Goal: Information Seeking & Learning: Learn about a topic

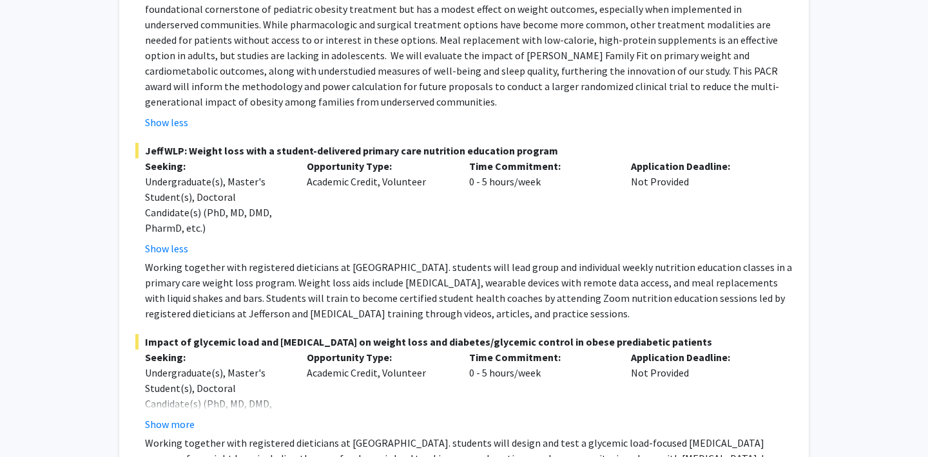
scroll to position [472, 0]
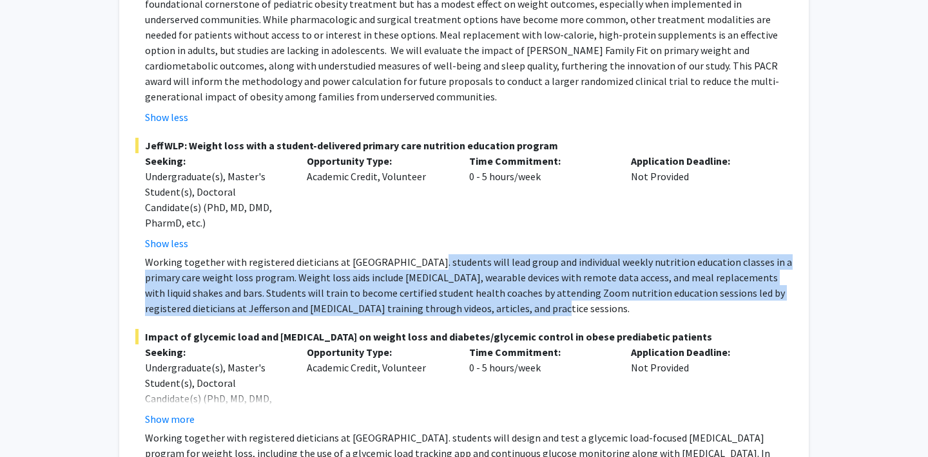
drag, startPoint x: 414, startPoint y: 256, endPoint x: 492, endPoint y: 308, distance: 93.4
click at [492, 308] on p "Working together with registered dieticians at [GEOGRAPHIC_DATA]. students will…" at bounding box center [468, 285] width 647 height 62
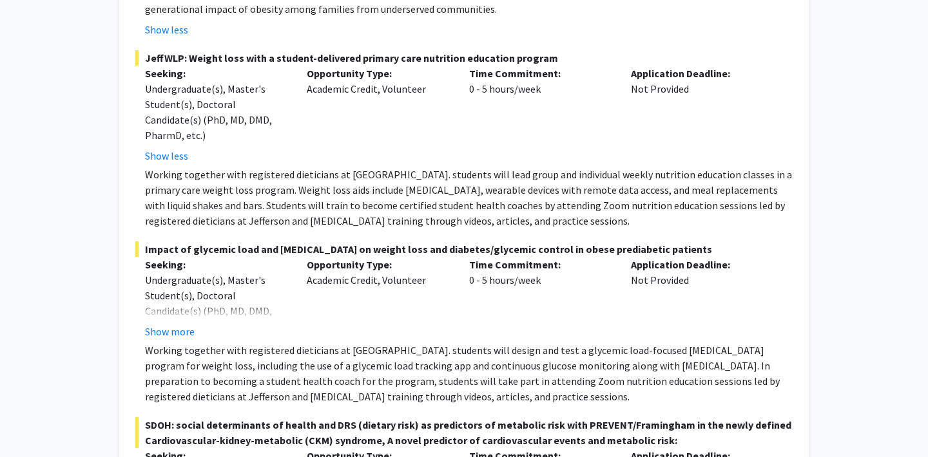
scroll to position [566, 0]
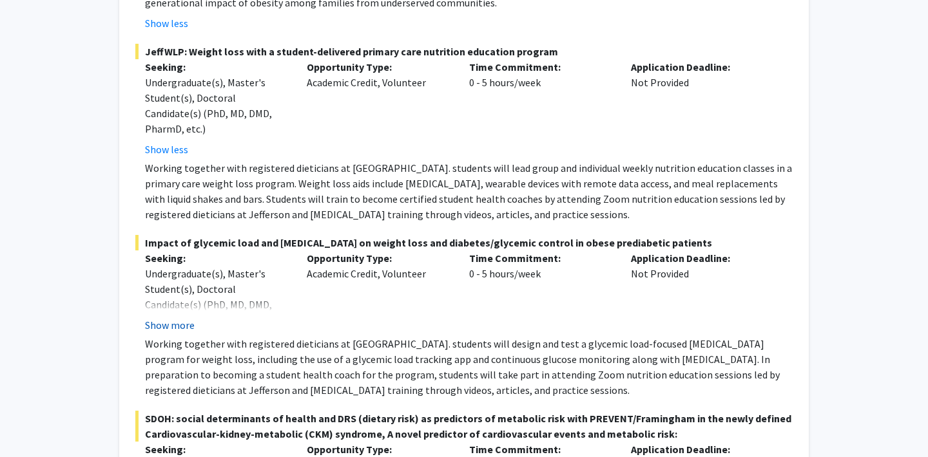
click at [183, 319] on button "Show more" at bounding box center [170, 325] width 50 height 15
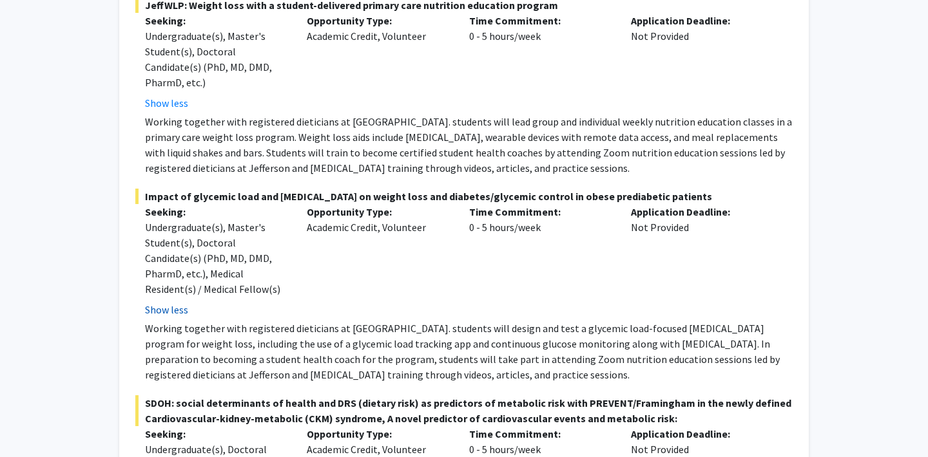
scroll to position [613, 0]
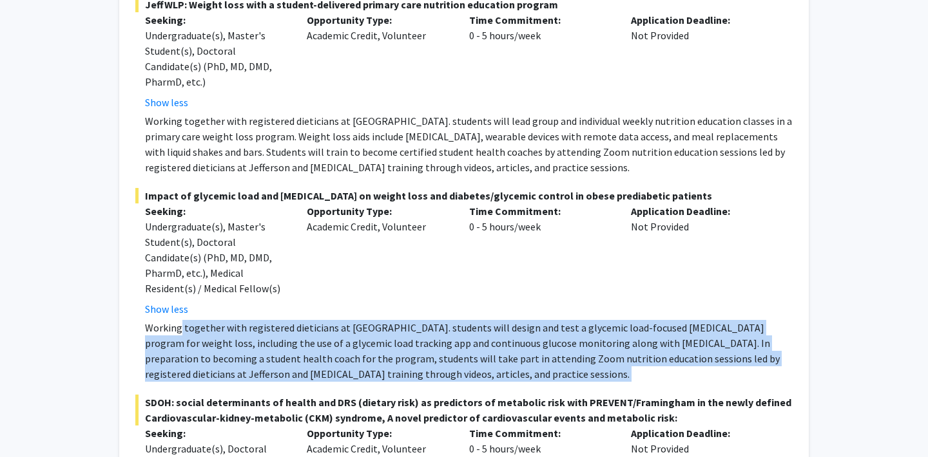
drag, startPoint x: 180, startPoint y: 323, endPoint x: 224, endPoint y: 388, distance: 78.1
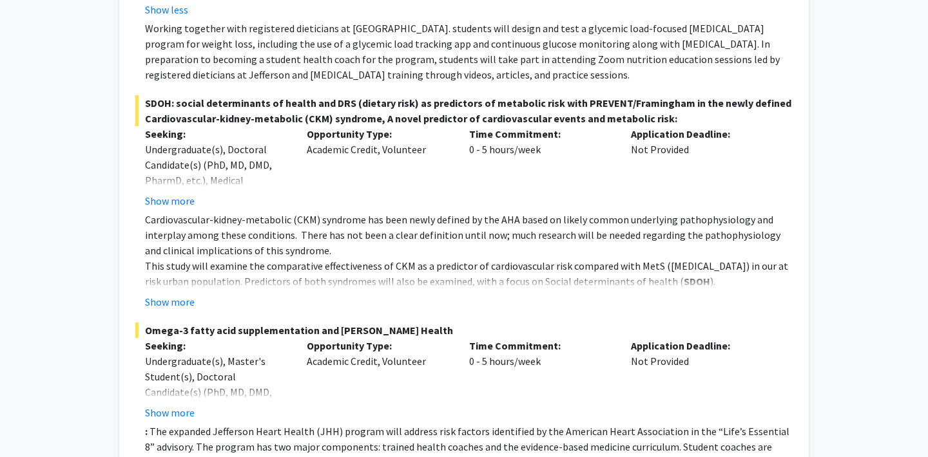
scroll to position [975, 0]
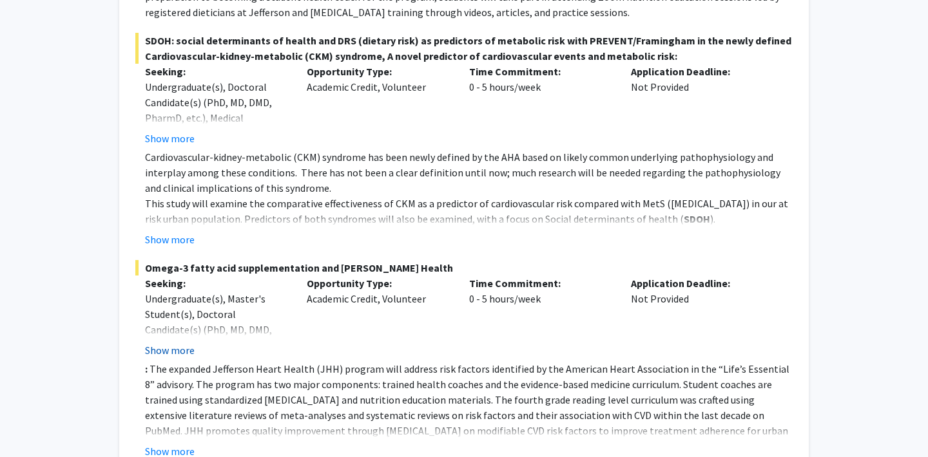
click at [186, 347] on button "Show more" at bounding box center [170, 350] width 50 height 15
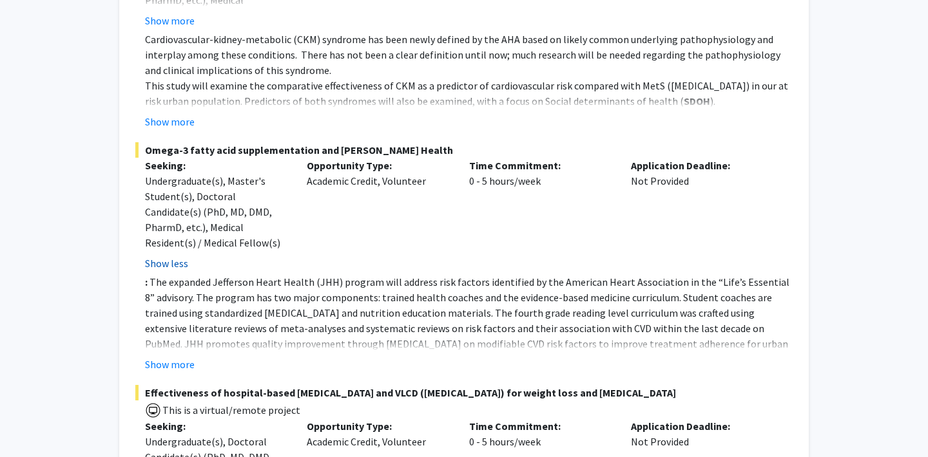
scroll to position [1098, 0]
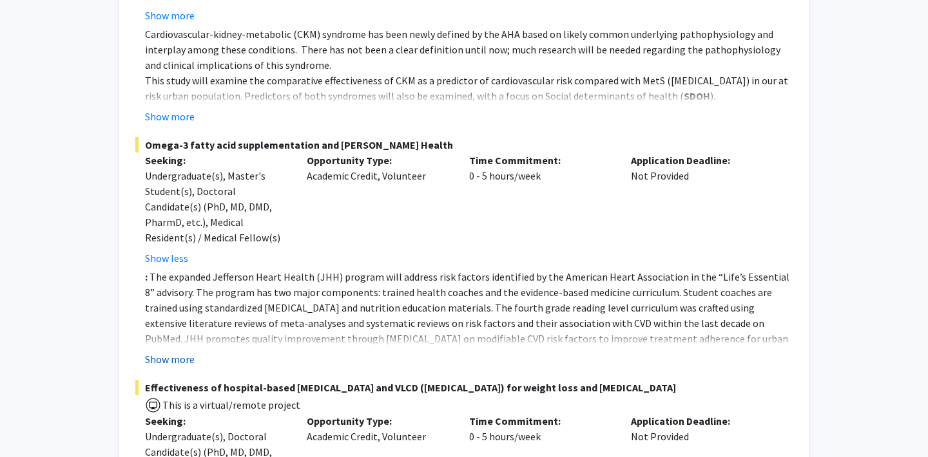
click at [177, 362] on button "Show more" at bounding box center [170, 359] width 50 height 15
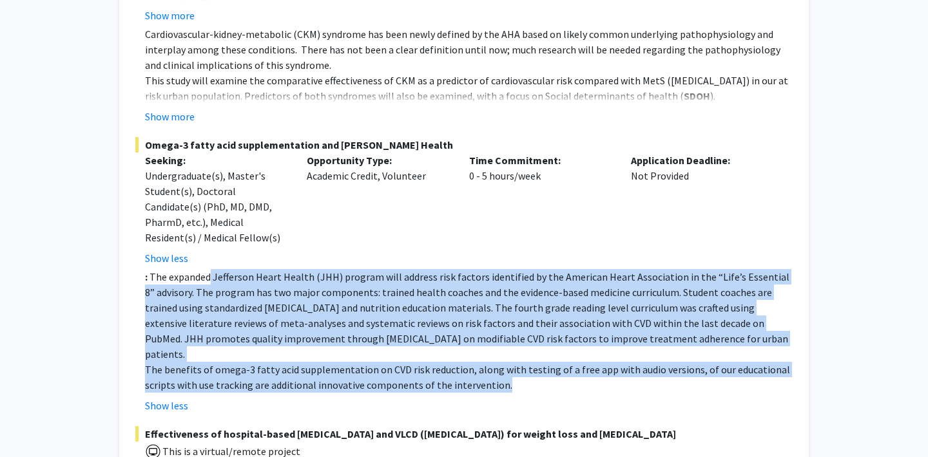
drag, startPoint x: 211, startPoint y: 278, endPoint x: 245, endPoint y: 380, distance: 107.2
click at [245, 380] on fg-read-more ": The expanded Jefferson Heart Health (JHH) program will address risk factors i…" at bounding box center [463, 341] width 657 height 144
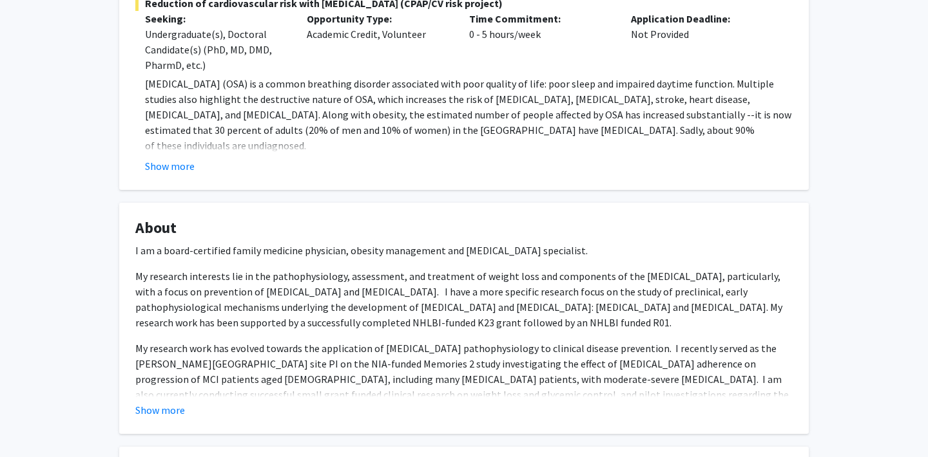
scroll to position [2337, 0]
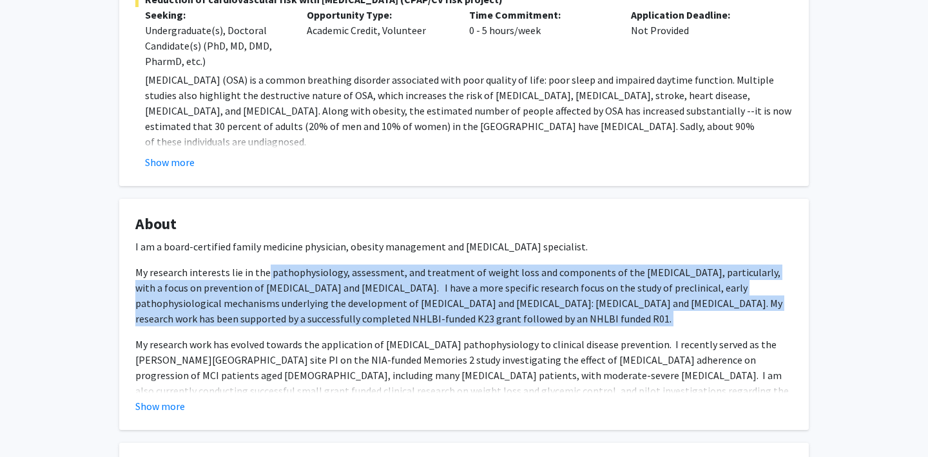
drag, startPoint x: 262, startPoint y: 256, endPoint x: 276, endPoint y: 313, distance: 58.9
click at [276, 313] on div "I am a board-certified family medicine physician, obesity management and [MEDIC…" at bounding box center [463, 383] width 657 height 289
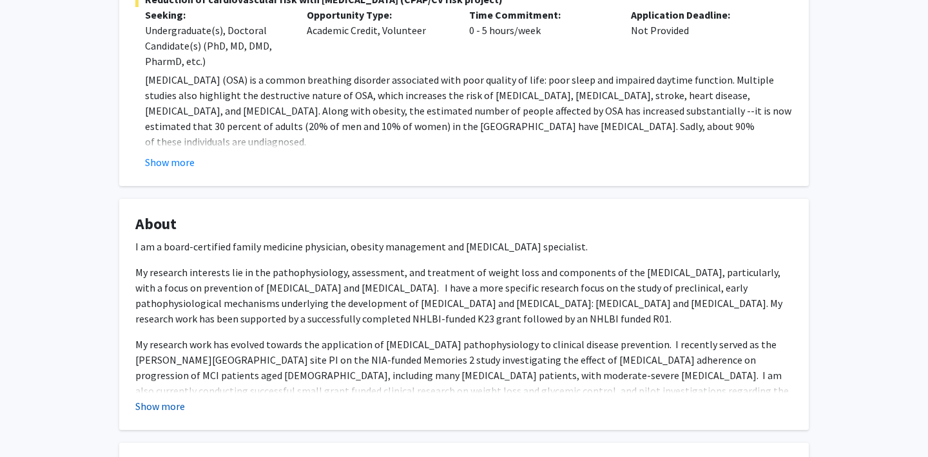
click at [169, 399] on button "Show more" at bounding box center [160, 406] width 50 height 15
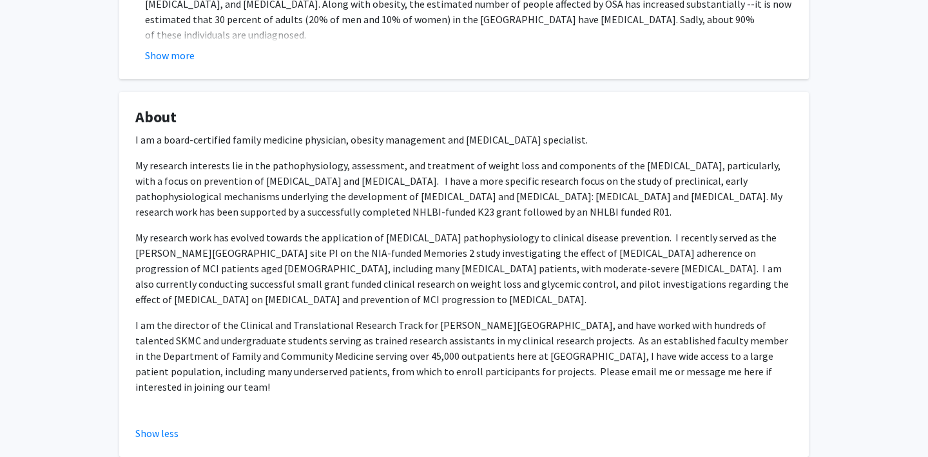
scroll to position [2445, 0]
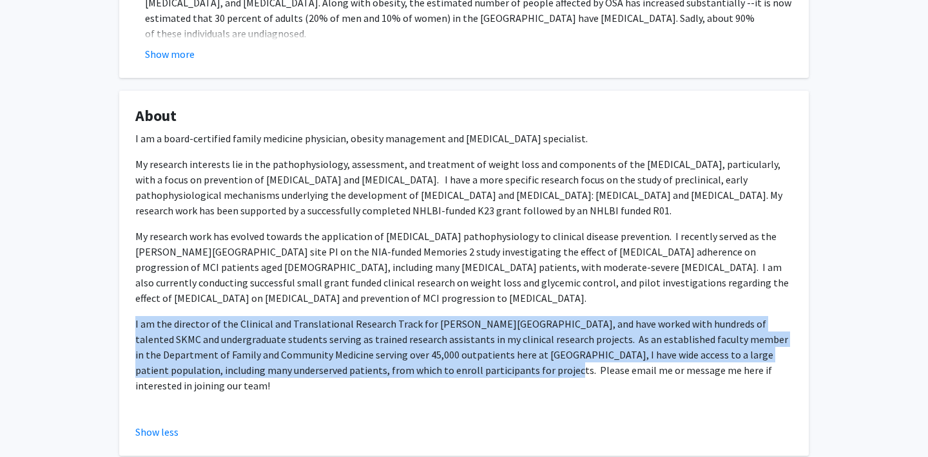
drag, startPoint x: 447, startPoint y: 357, endPoint x: 494, endPoint y: 368, distance: 48.3
click at [494, 368] on div "I am a board-certified family medicine physician, obesity management and [MEDIC…" at bounding box center [463, 275] width 657 height 289
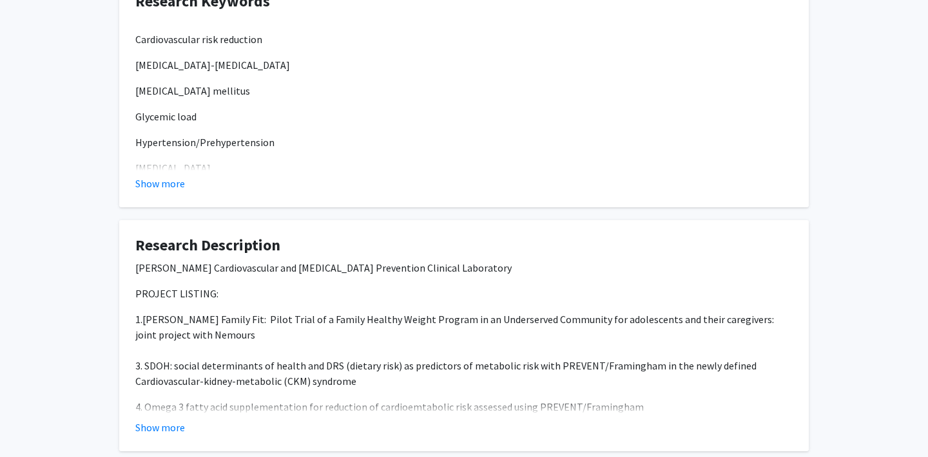
scroll to position [3078, 0]
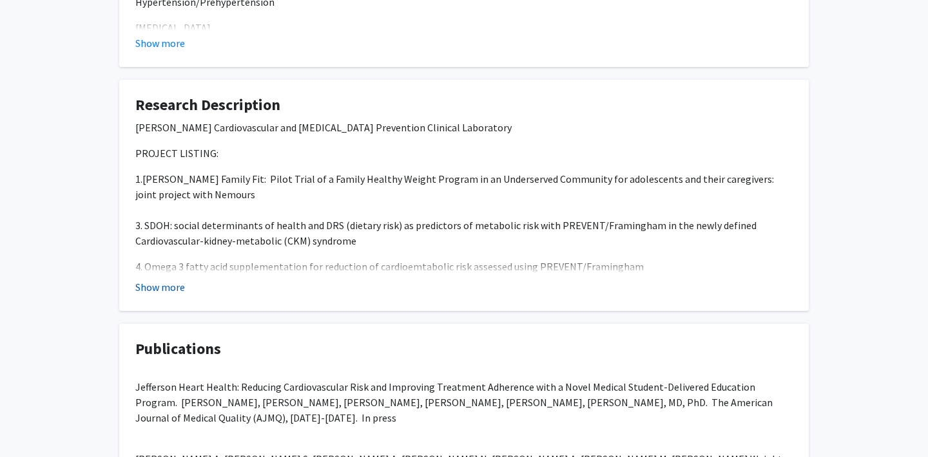
click at [153, 280] on button "Show more" at bounding box center [160, 287] width 50 height 15
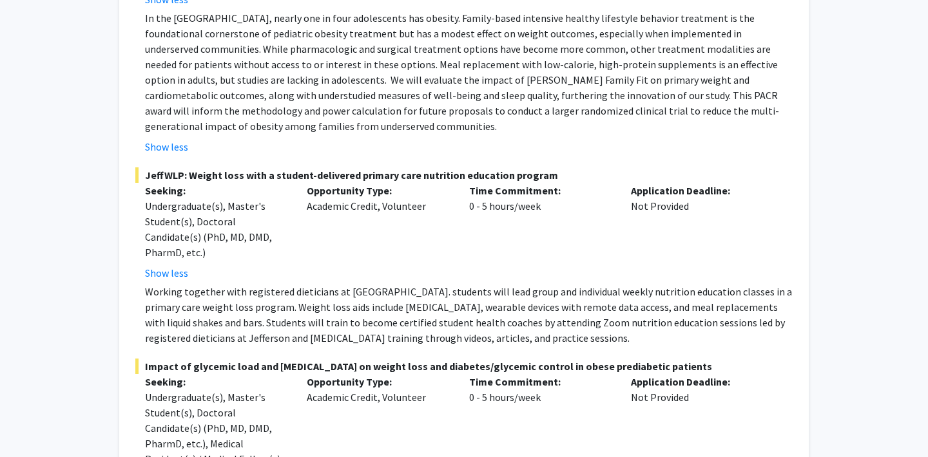
scroll to position [444, 0]
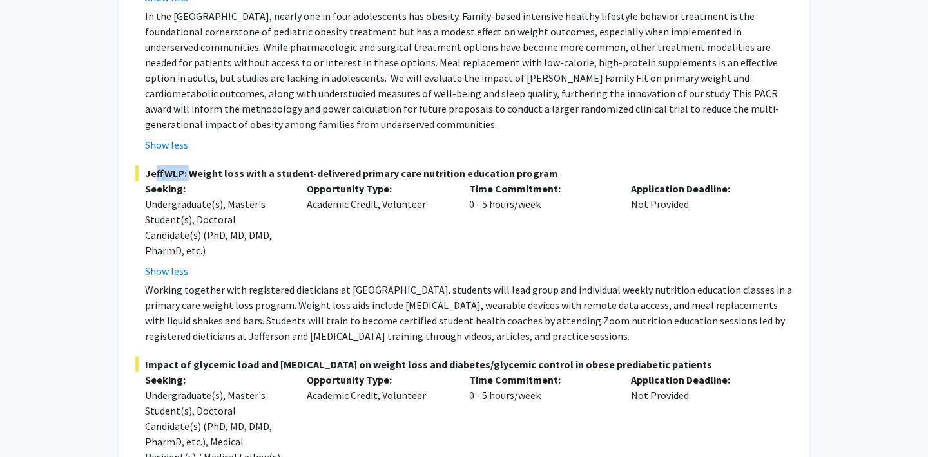
drag, startPoint x: 146, startPoint y: 171, endPoint x: 181, endPoint y: 171, distance: 34.8
click at [181, 171] on span "JeffWLP: Weight loss with a student-delivered primary care nutrition education …" at bounding box center [463, 173] width 657 height 15
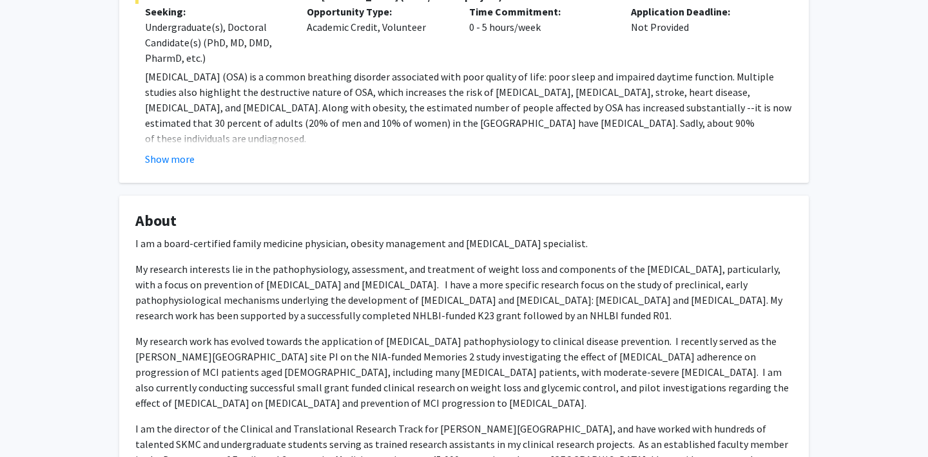
scroll to position [2343, 0]
